Goal: Communication & Community: Answer question/provide support

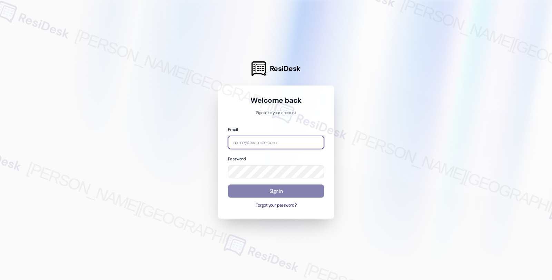
click at [259, 143] on input "email" at bounding box center [276, 142] width 96 height 13
type input "automated-surveys-balfour_beatty_communities-fides.[PERSON_NAME]@balfour_beatty…"
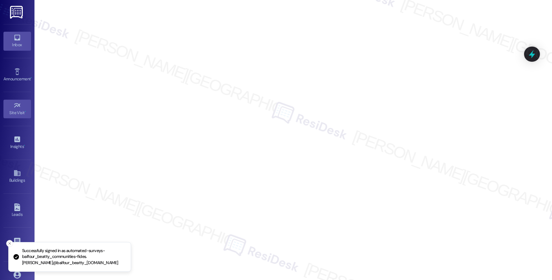
click at [14, 42] on div "Inbox" at bounding box center [17, 44] width 35 height 7
